Goal: Task Accomplishment & Management: Use online tool/utility

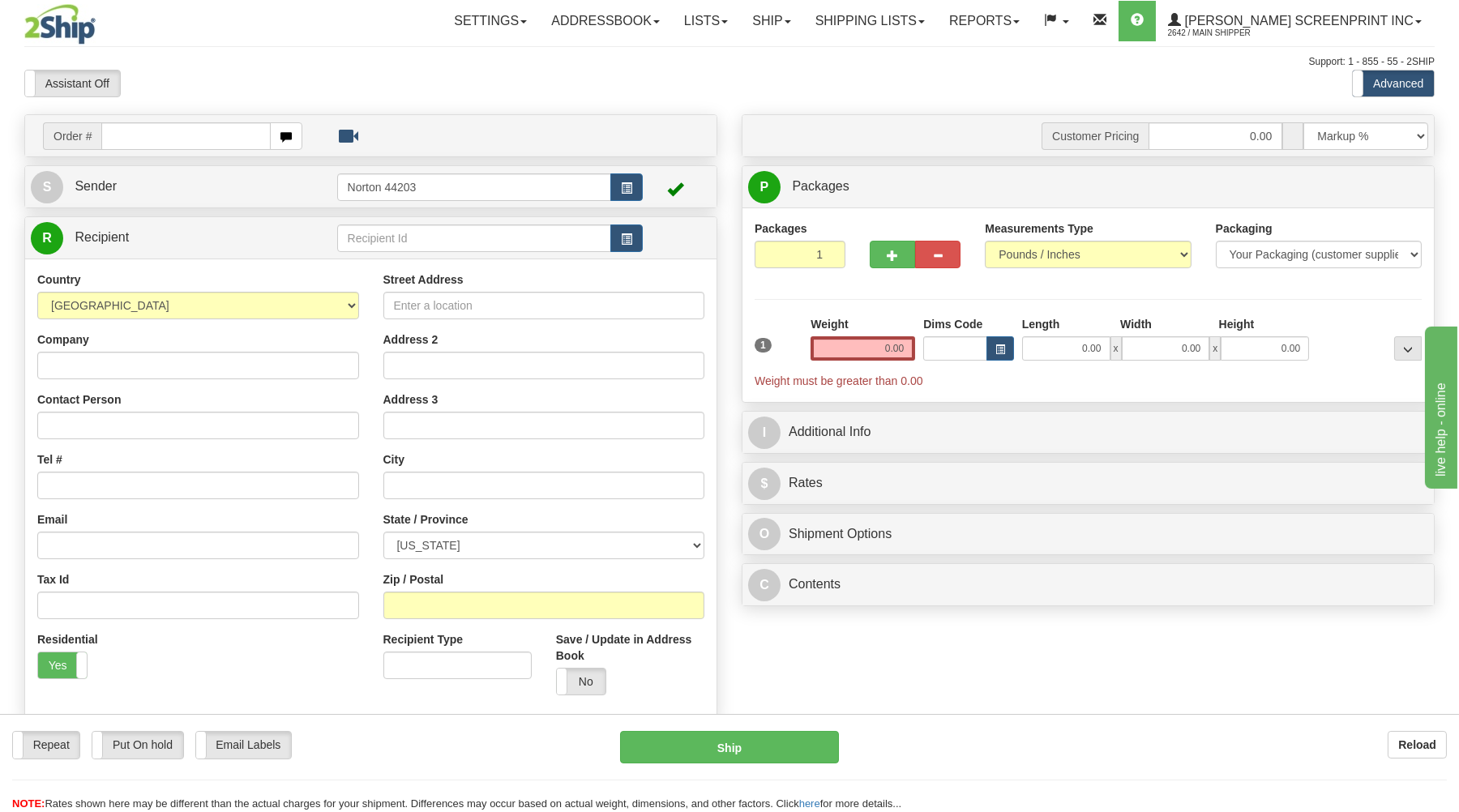
click at [234, 62] on div "Support: 1 - 855 - 55 - 2SHIP" at bounding box center [730, 61] width 1410 height 14
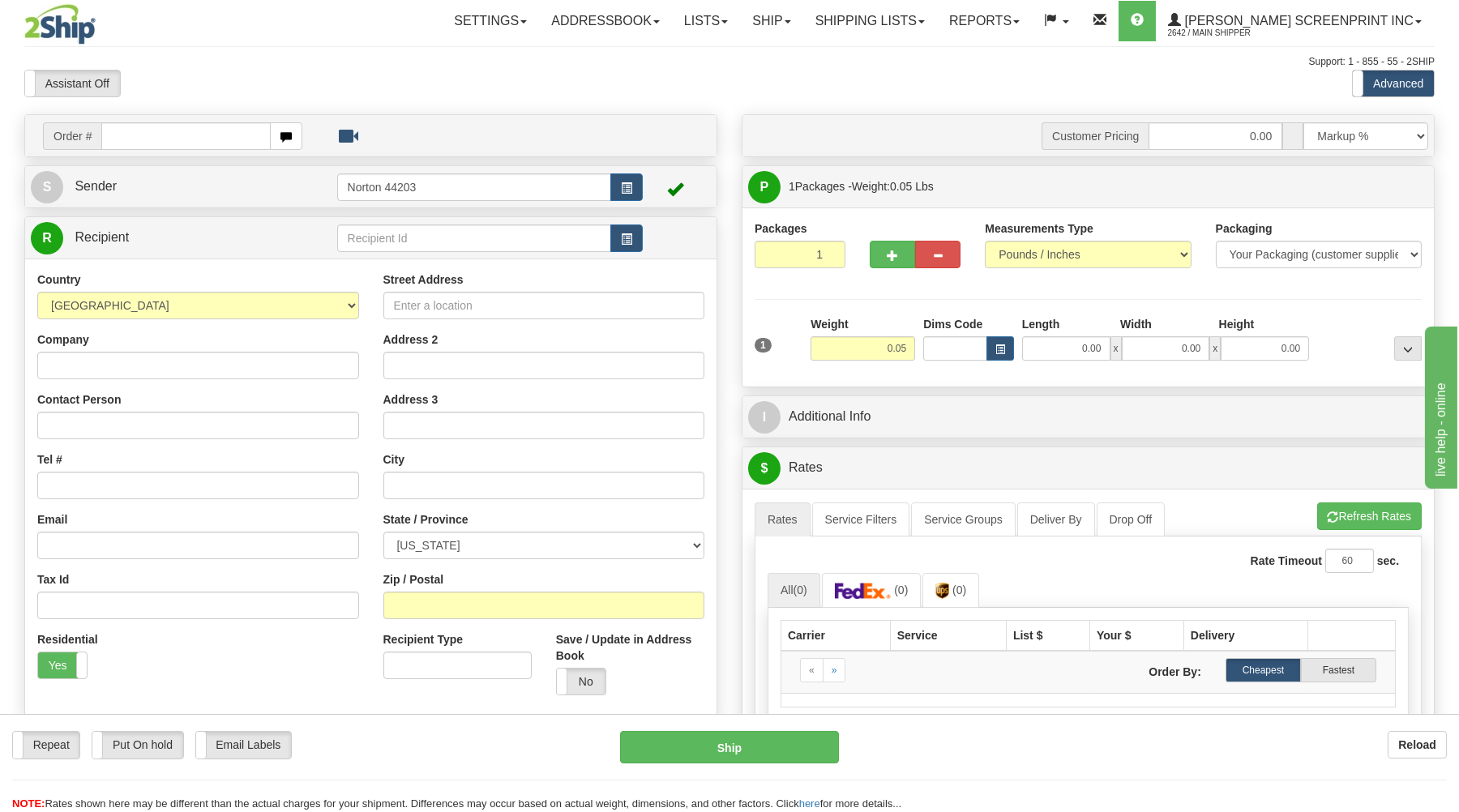
type input "9.50"
drag, startPoint x: 196, startPoint y: 134, endPoint x: 195, endPoint y: 144, distance: 10.0
click at [195, 144] on input "text" at bounding box center [186, 137] width 168 height 28
type input "17052"
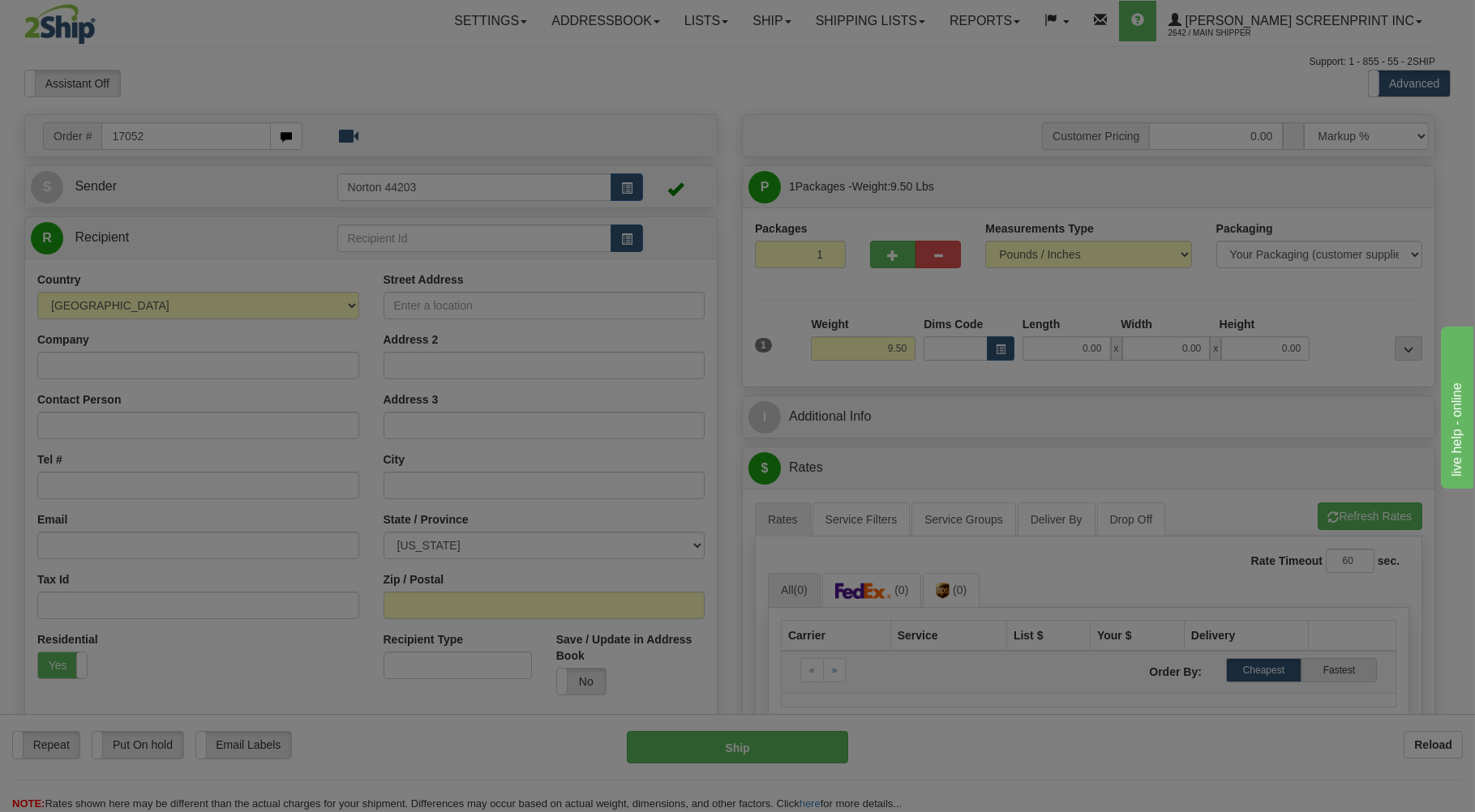
click at [292, 90] on div "Toggle navigation Settings Shipping Preferences Fields Preferences New" at bounding box center [730, 516] width 1459 height 1032
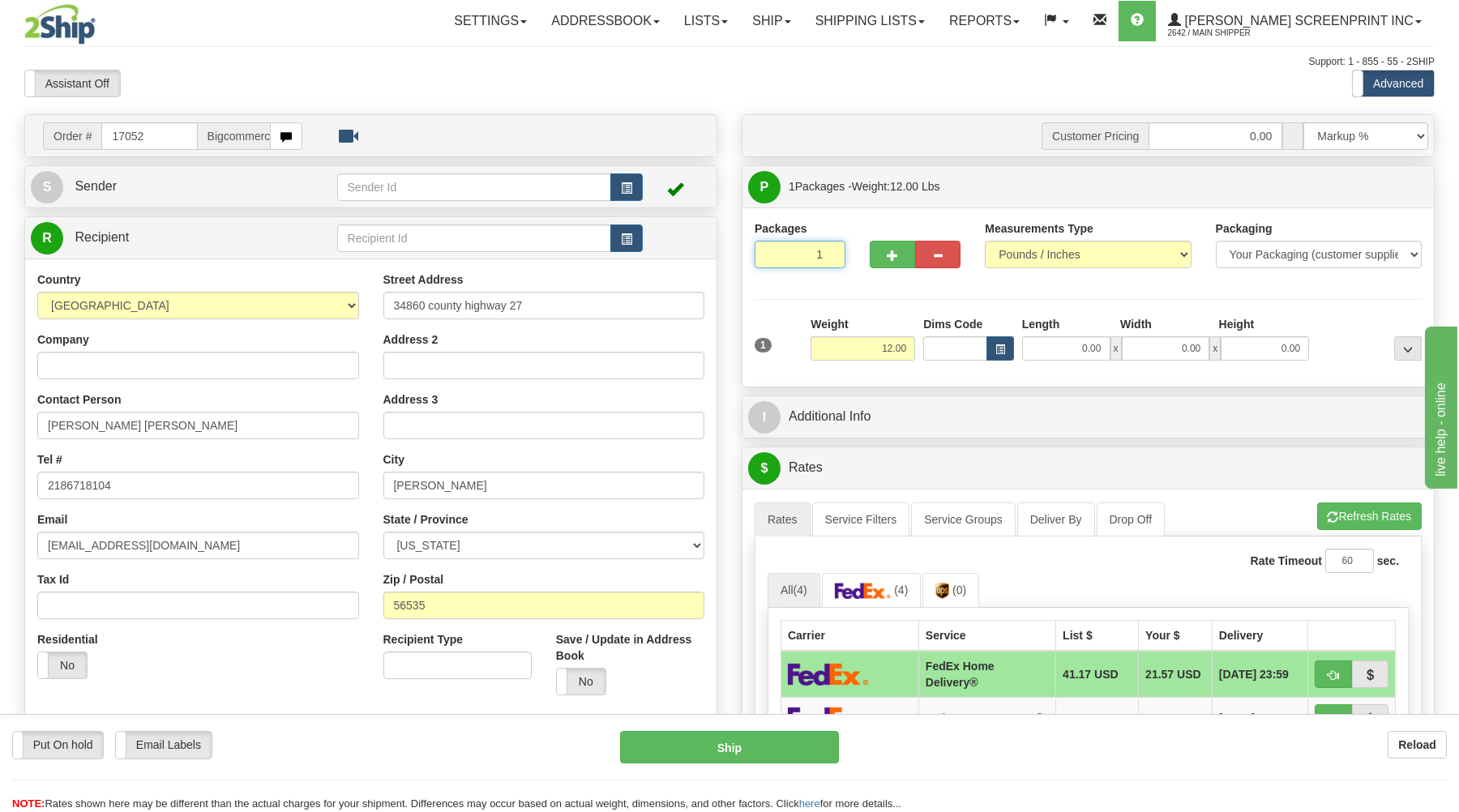
click at [800, 262] on input "1" at bounding box center [800, 254] width 91 height 28
click at [895, 350] on input "12.00" at bounding box center [863, 348] width 105 height 25
type input "9.50"
click at [1080, 350] on input "0.00" at bounding box center [1066, 348] width 88 height 25
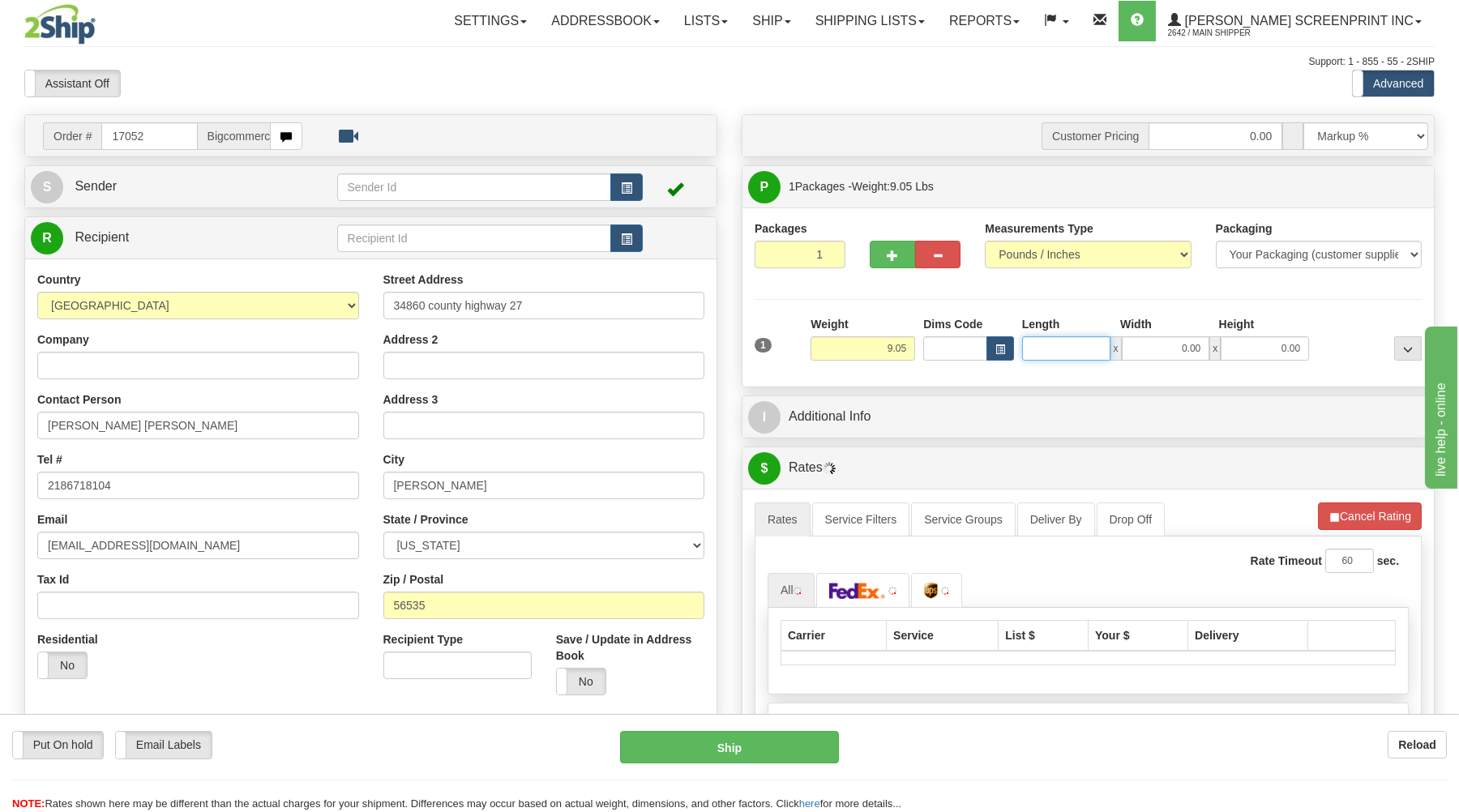
type input "9.15"
type input "2"
type input "9.50"
type input "26.00"
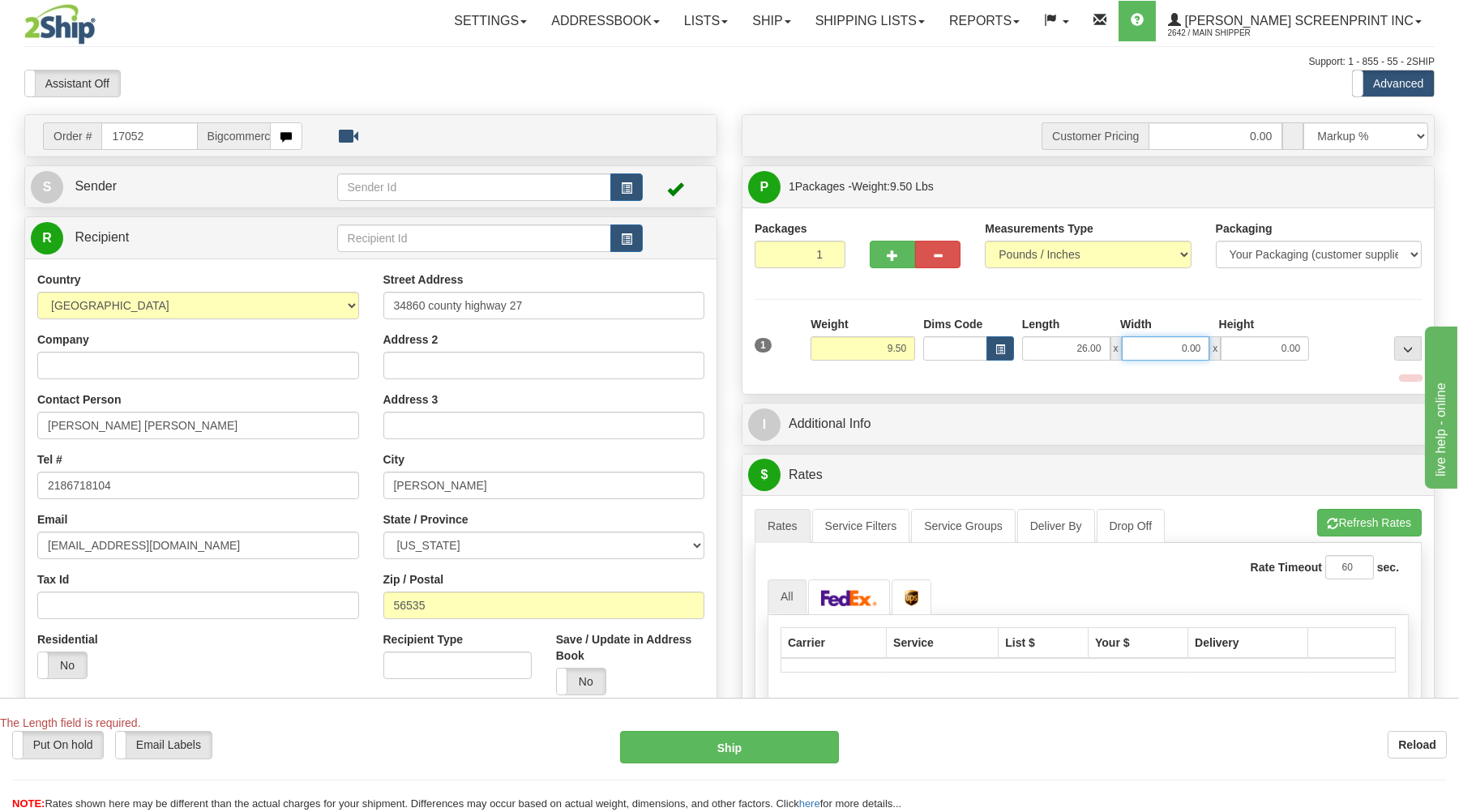
click at [1184, 350] on input "0.00" at bounding box center [1165, 348] width 88 height 25
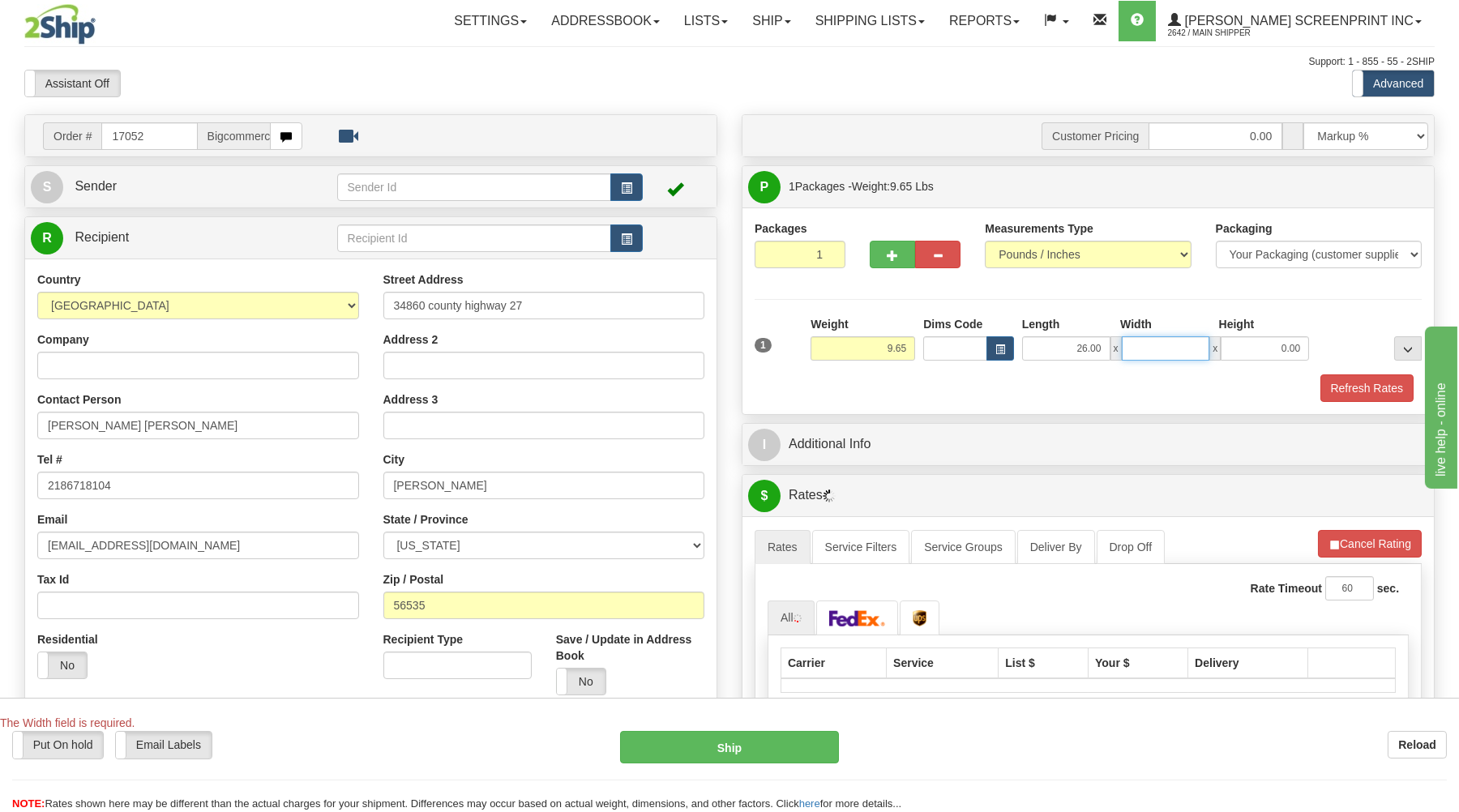
type input "9.70"
type input "1"
type input "9.50"
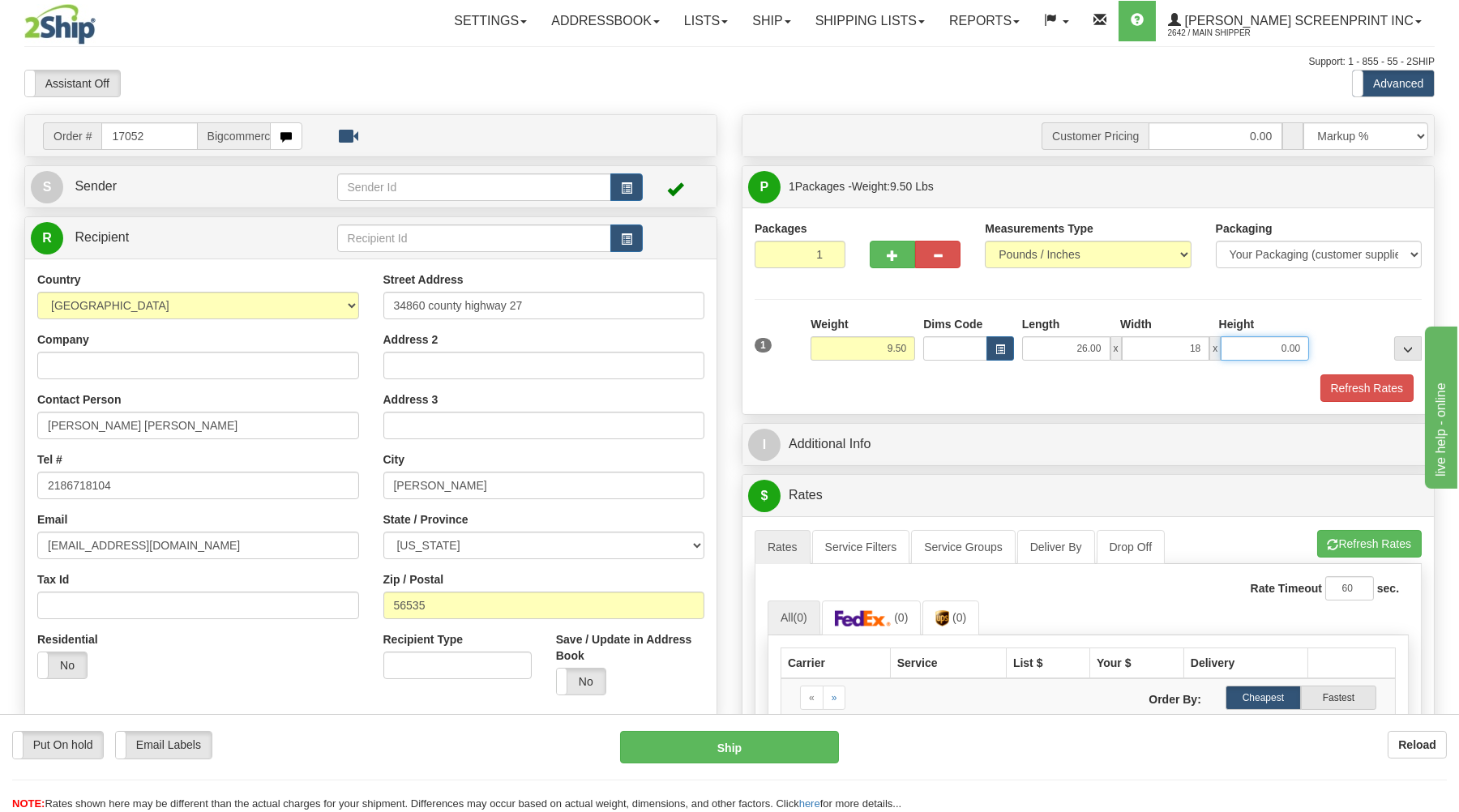
type input "18.00"
click at [1290, 352] on input "0.00" at bounding box center [1264, 348] width 88 height 25
type input "9.45"
type input "7"
type input "9.50"
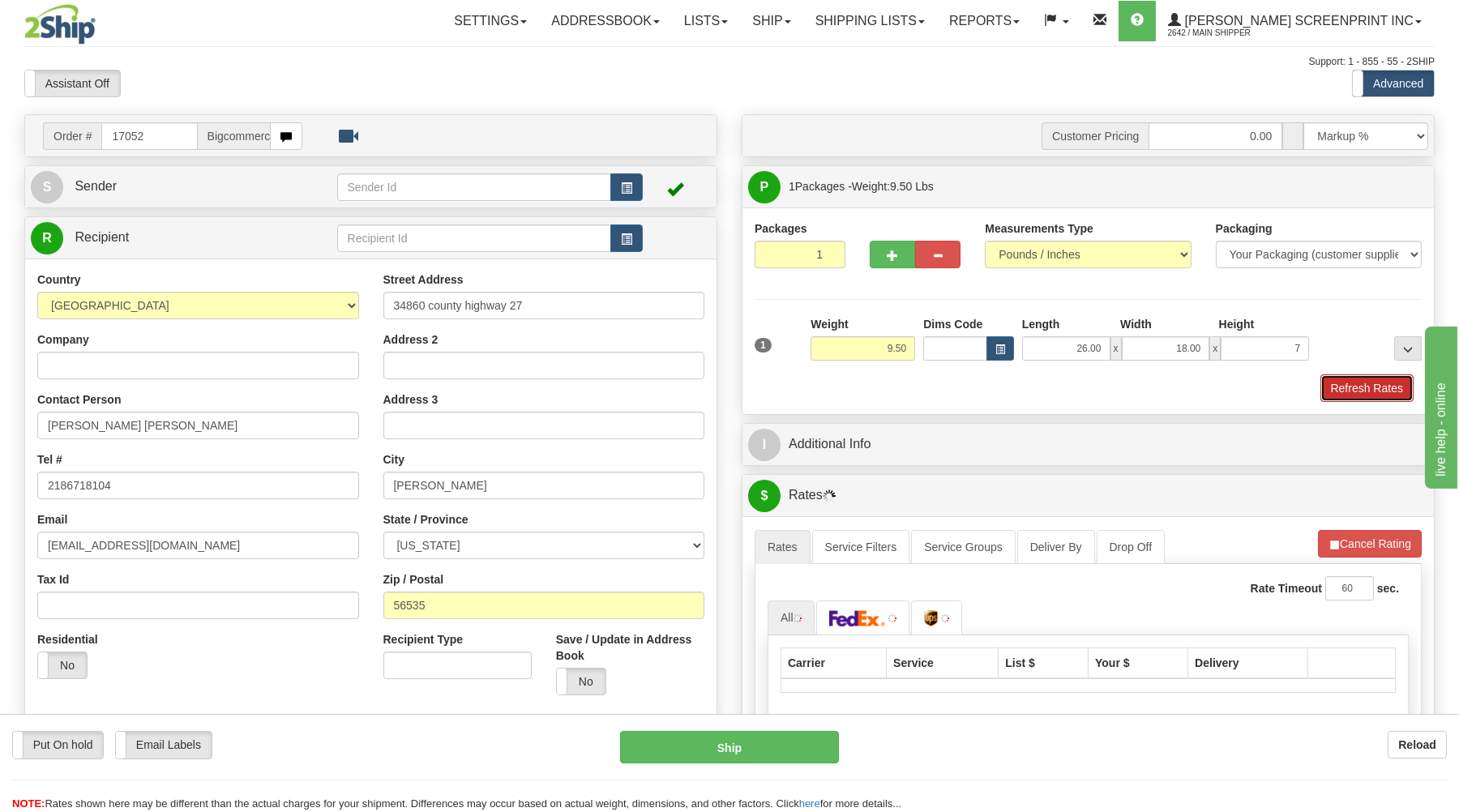
type input "7.00"
click at [1357, 385] on button "Refresh Rates" at bounding box center [1367, 388] width 93 height 28
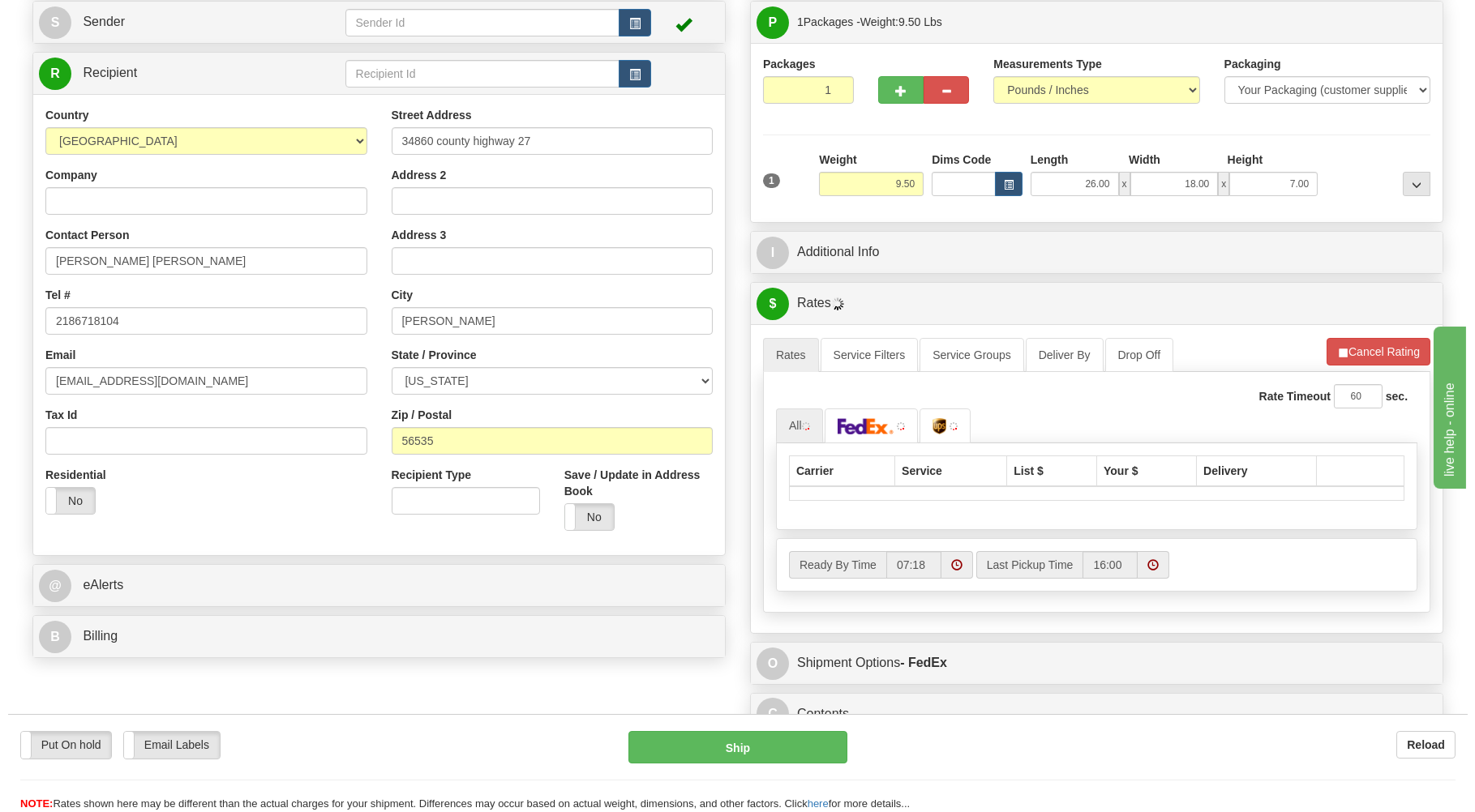
scroll to position [173, 0]
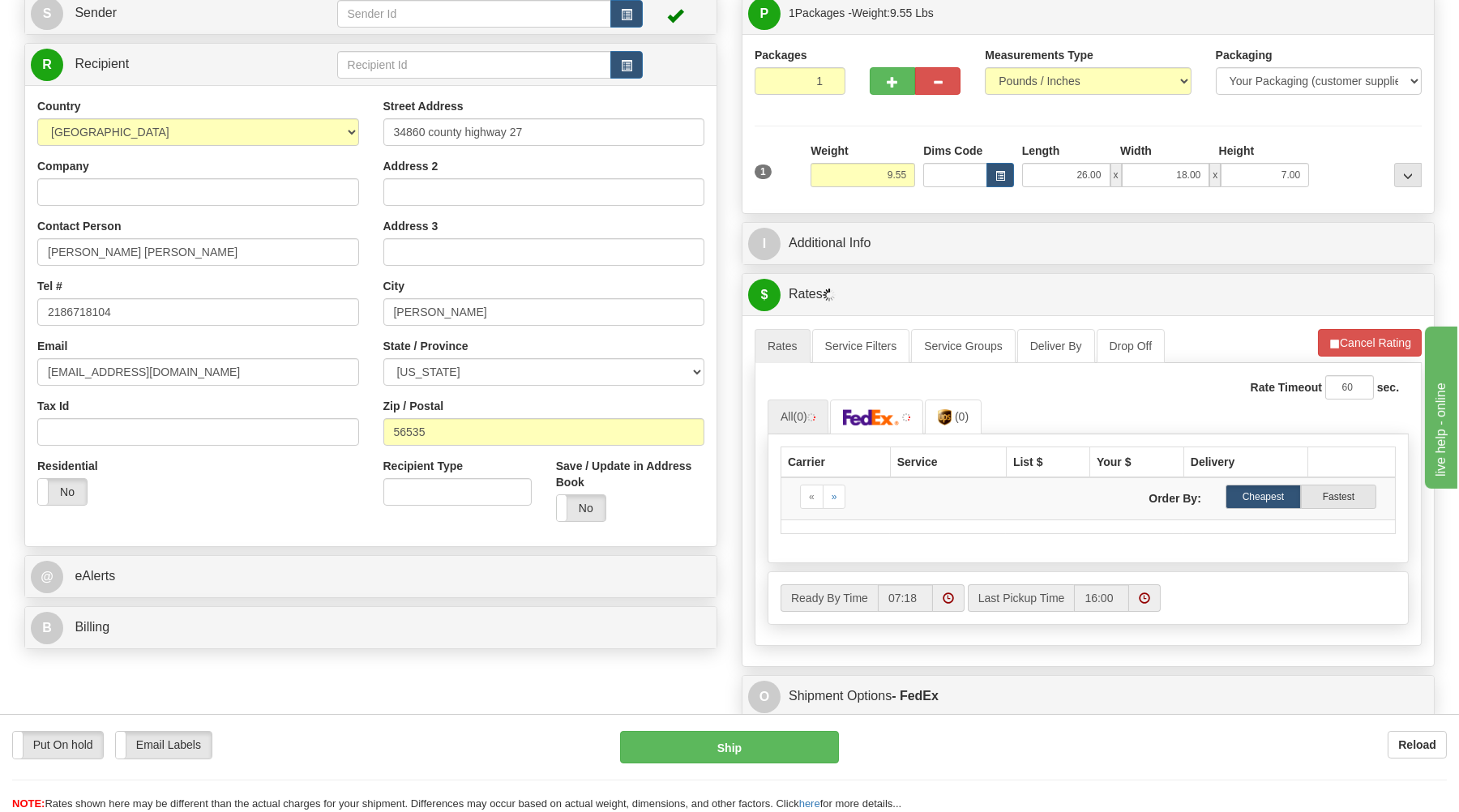
type input "9.50"
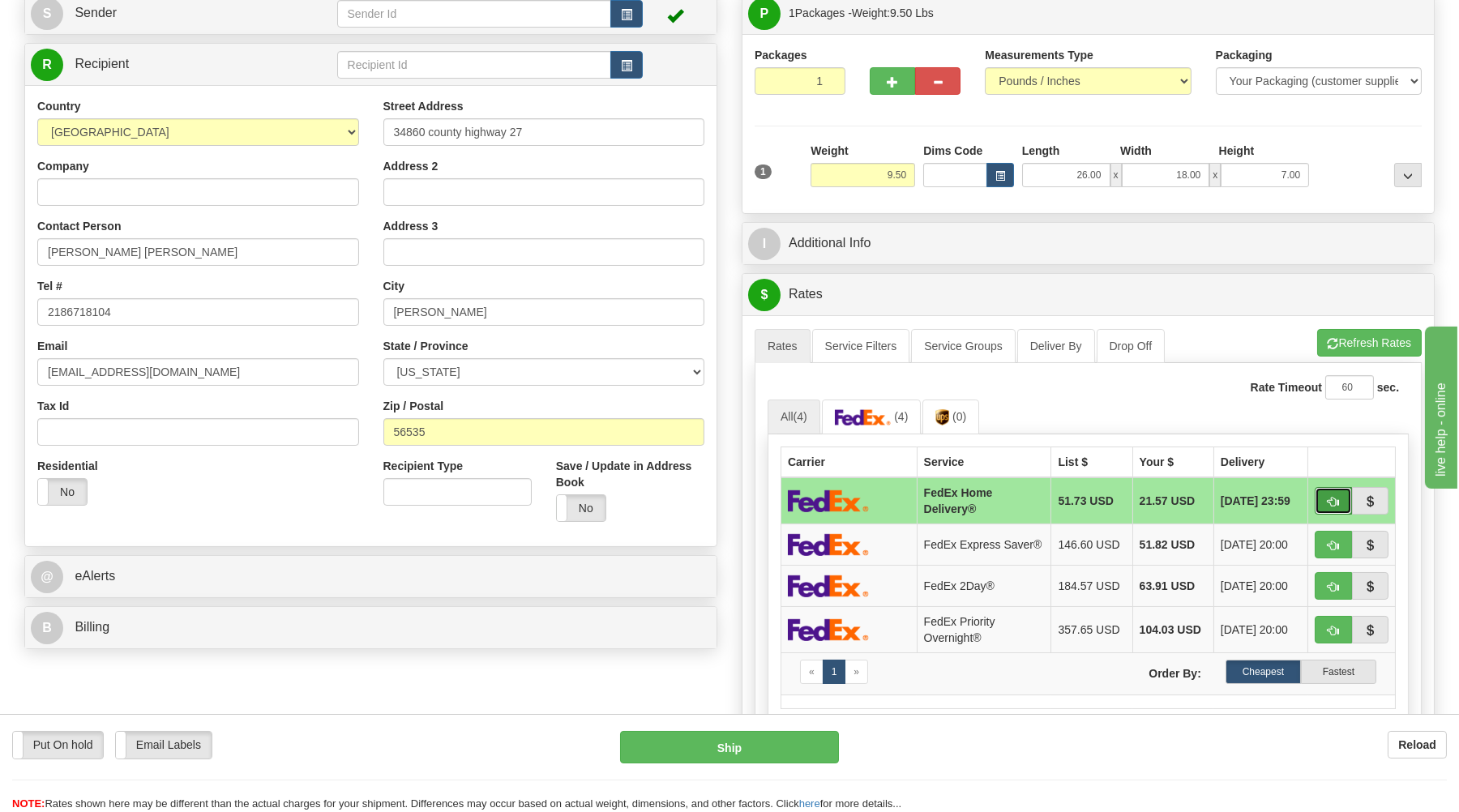
click at [1332, 501] on span "button" at bounding box center [1333, 501] width 11 height 11
type input "90"
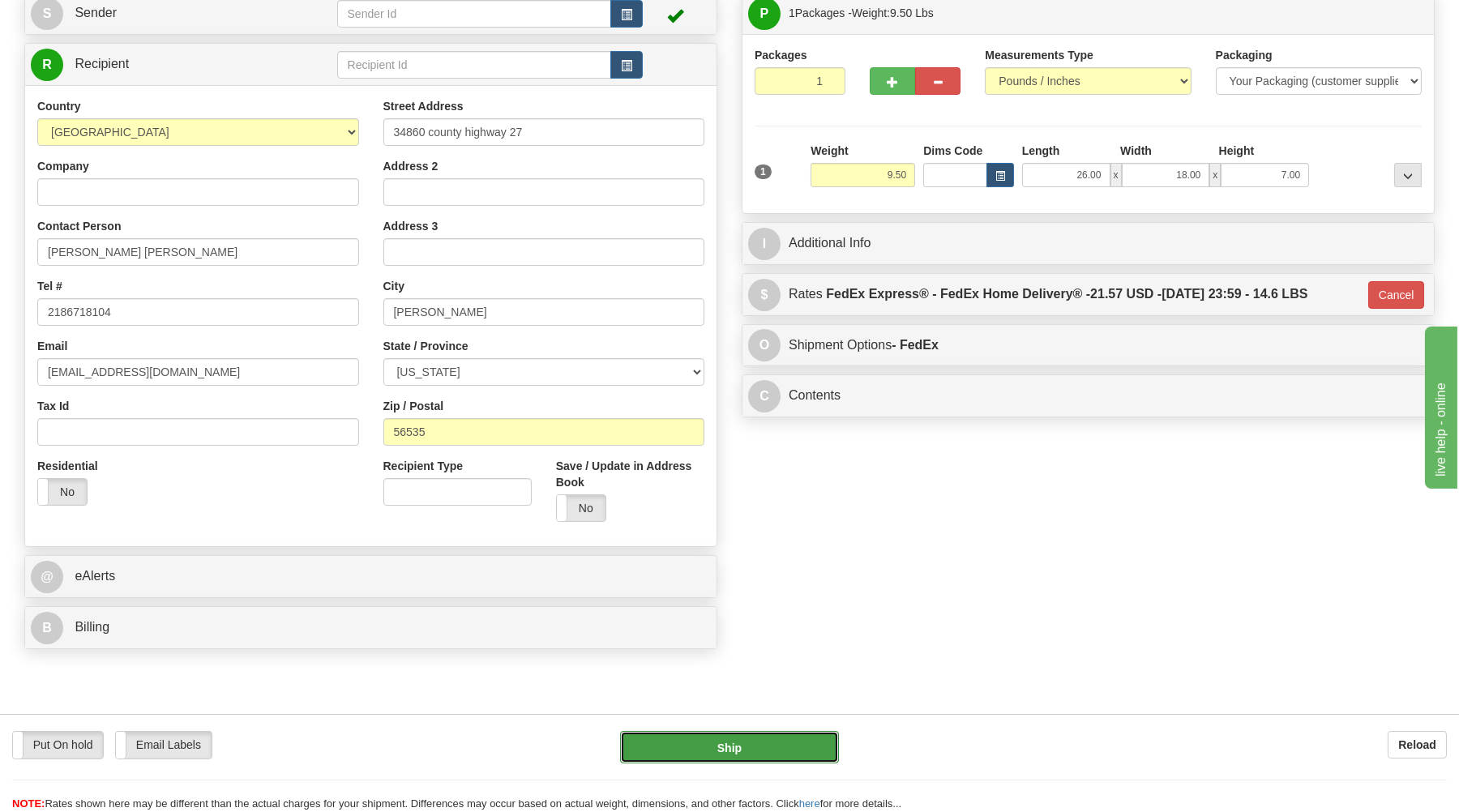
click at [745, 739] on button "Ship" at bounding box center [730, 747] width 219 height 33
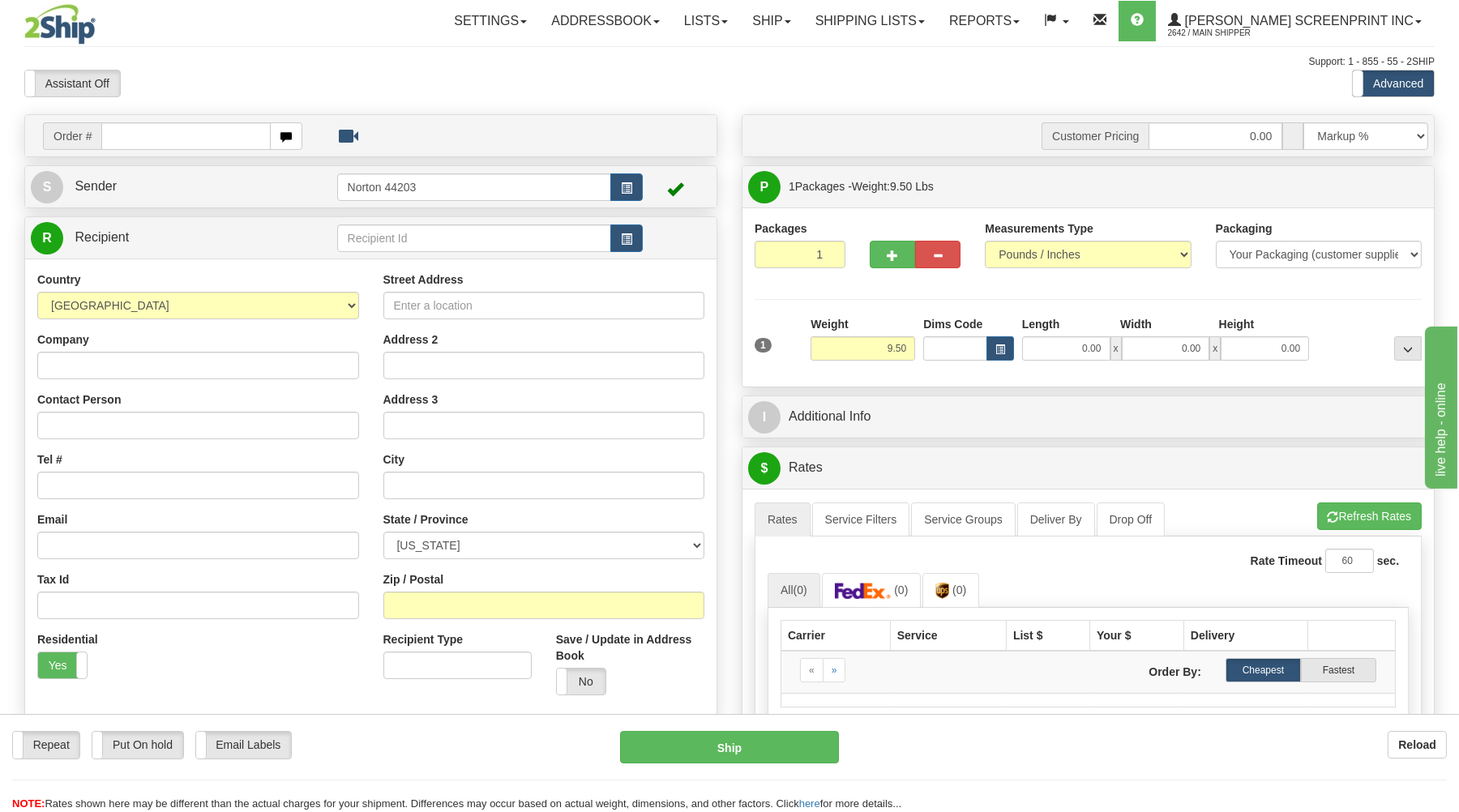
type input "0.00"
